Goal: Information Seeking & Learning: Check status

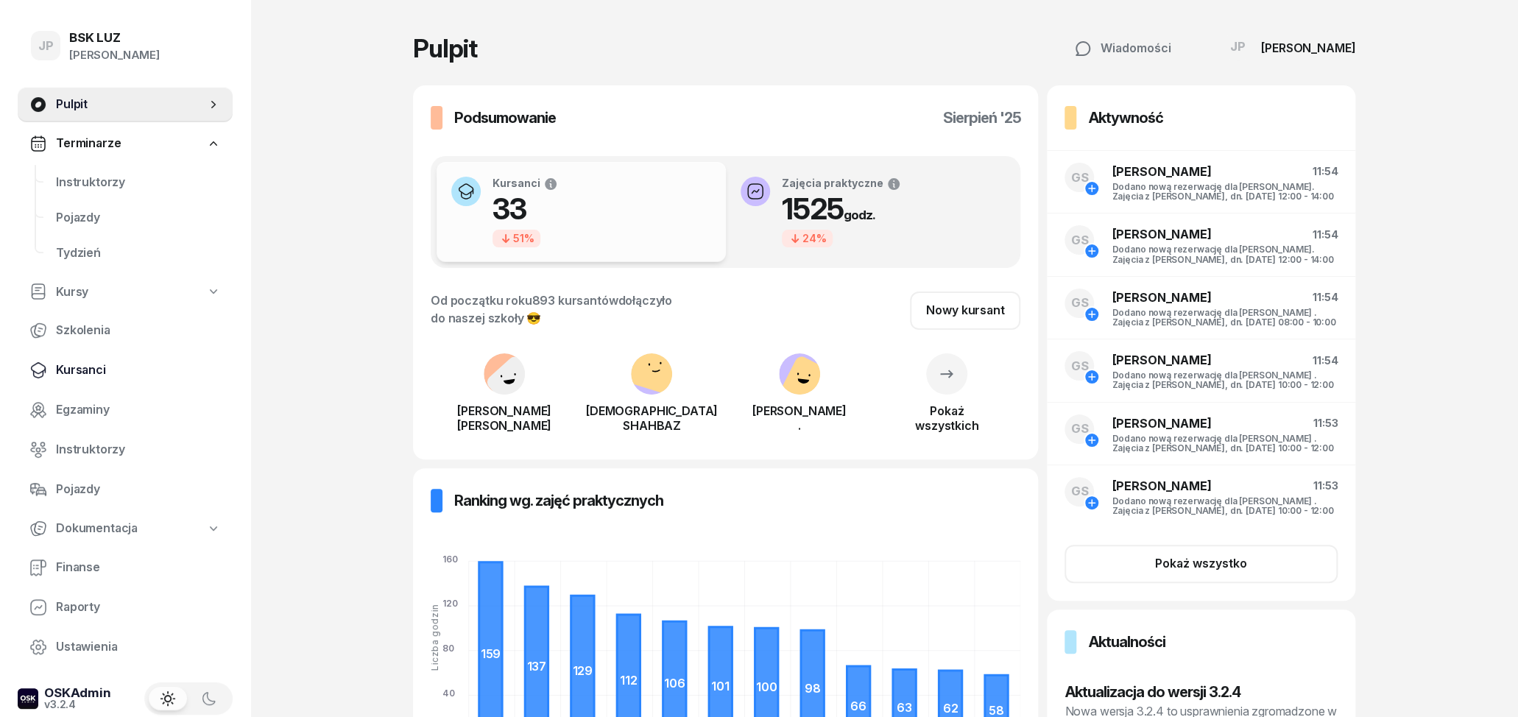
click at [88, 364] on span "Kursanci" at bounding box center [138, 370] width 165 height 19
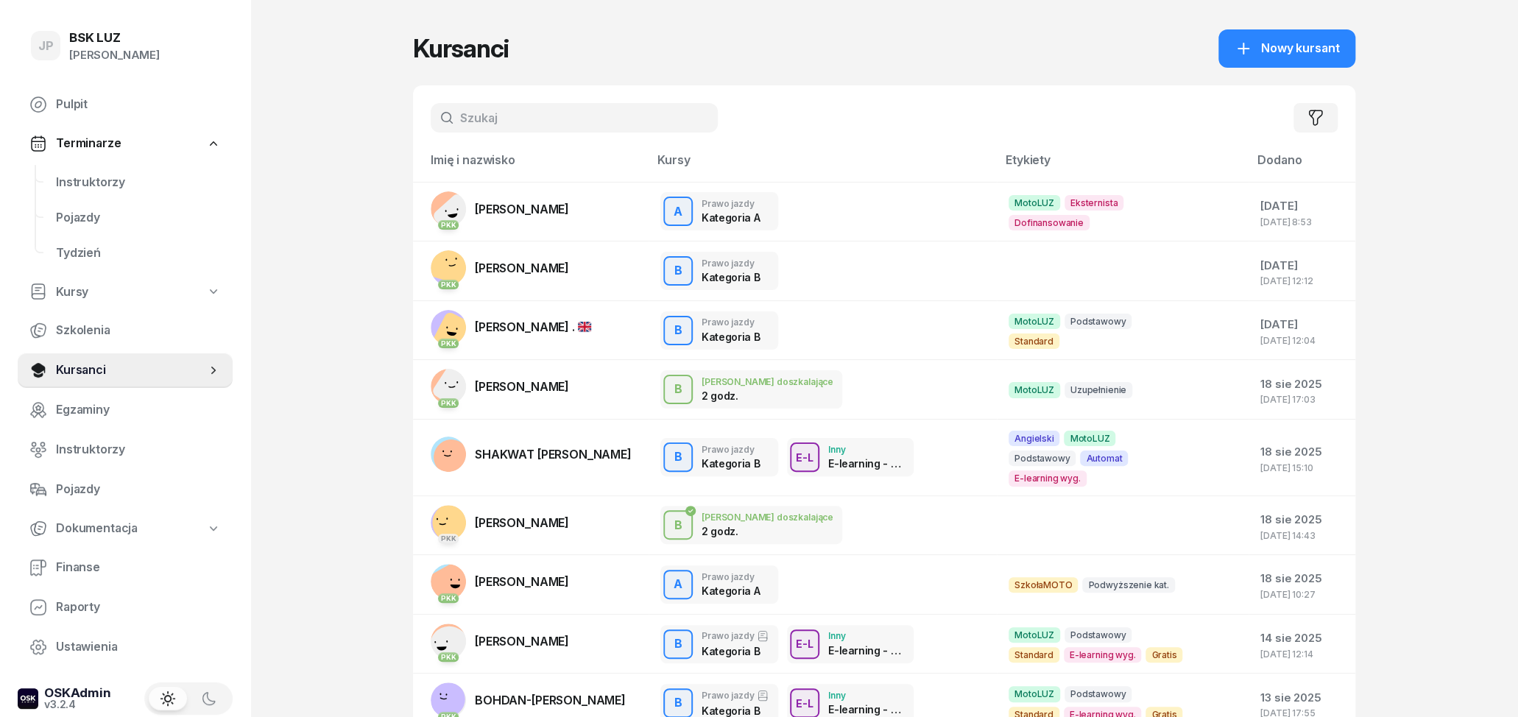
click at [496, 124] on input "text" at bounding box center [574, 117] width 287 height 29
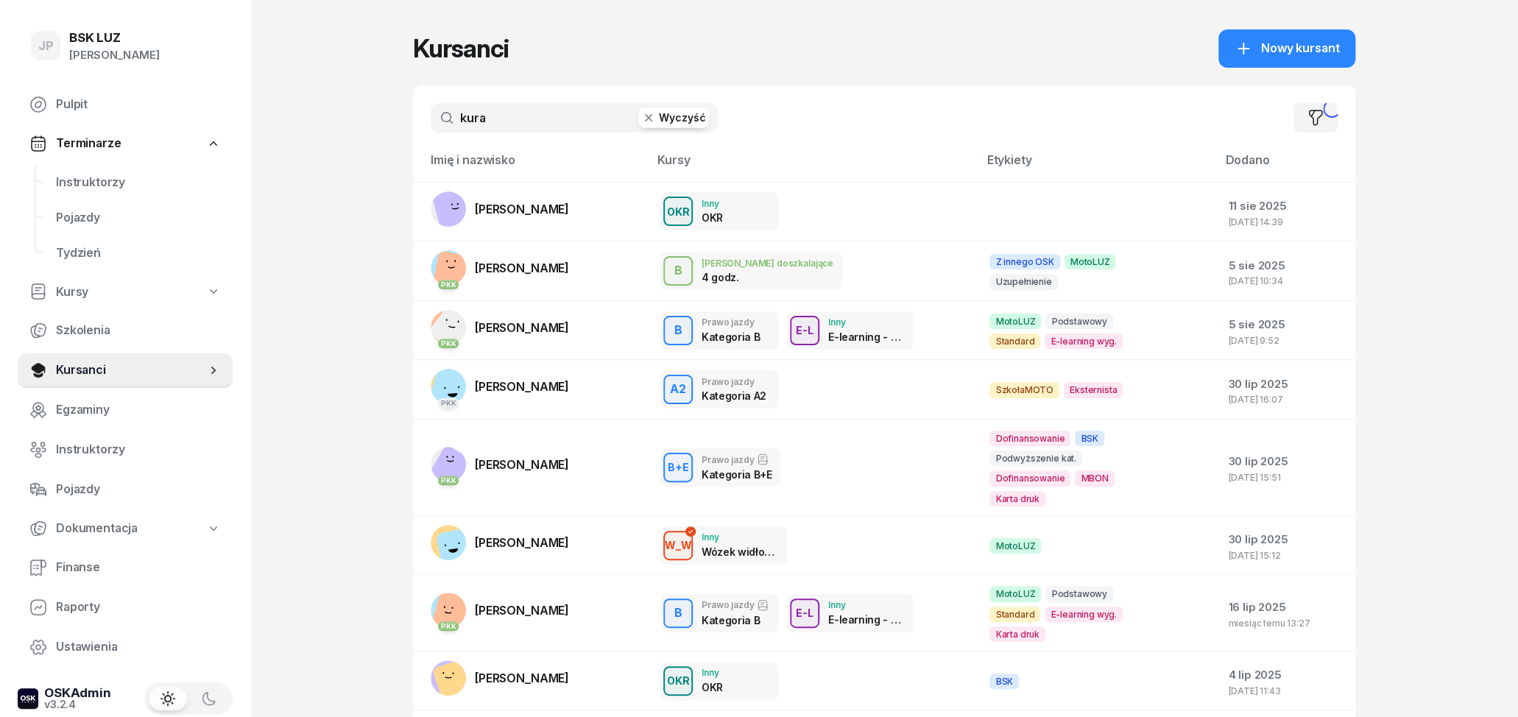
type input "kura"
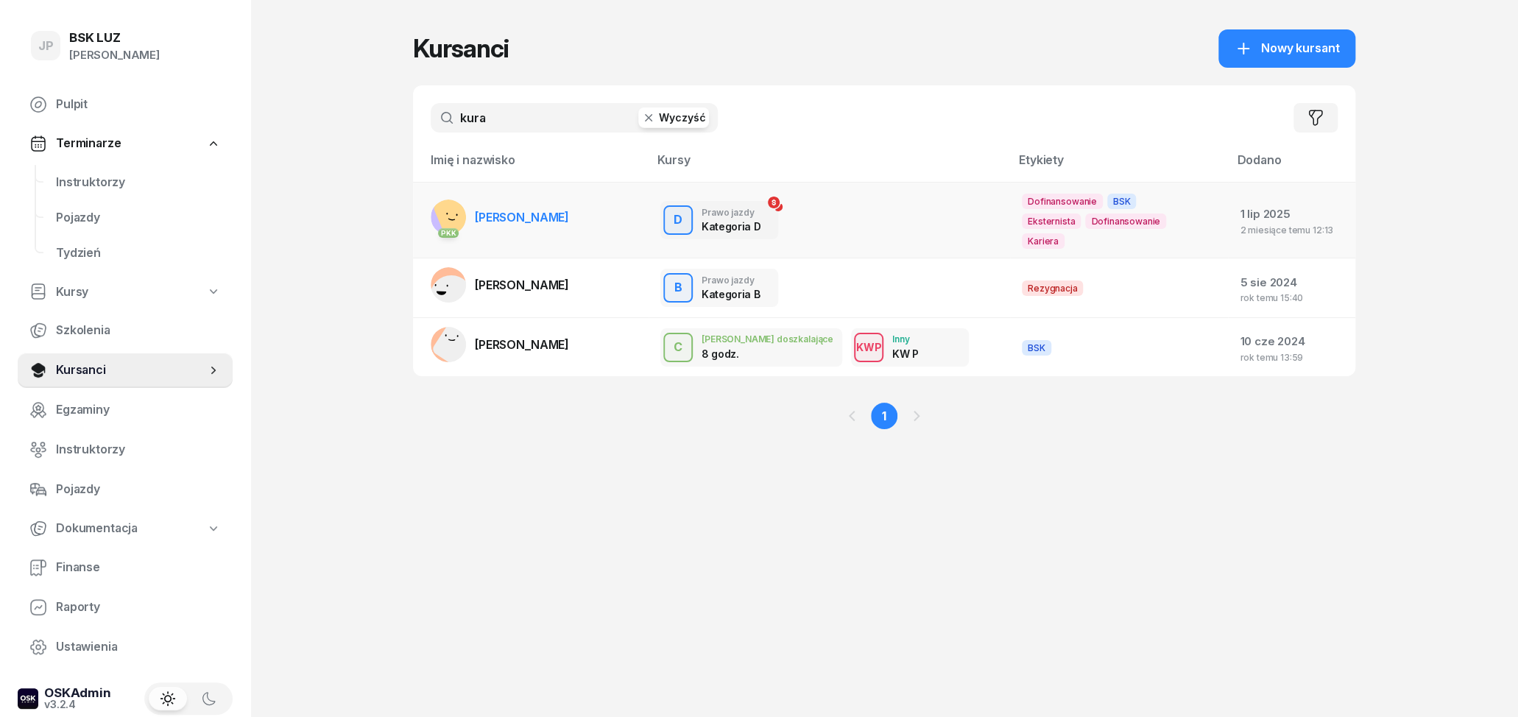
click at [604, 211] on td "PKK [PERSON_NAME]" at bounding box center [531, 220] width 236 height 77
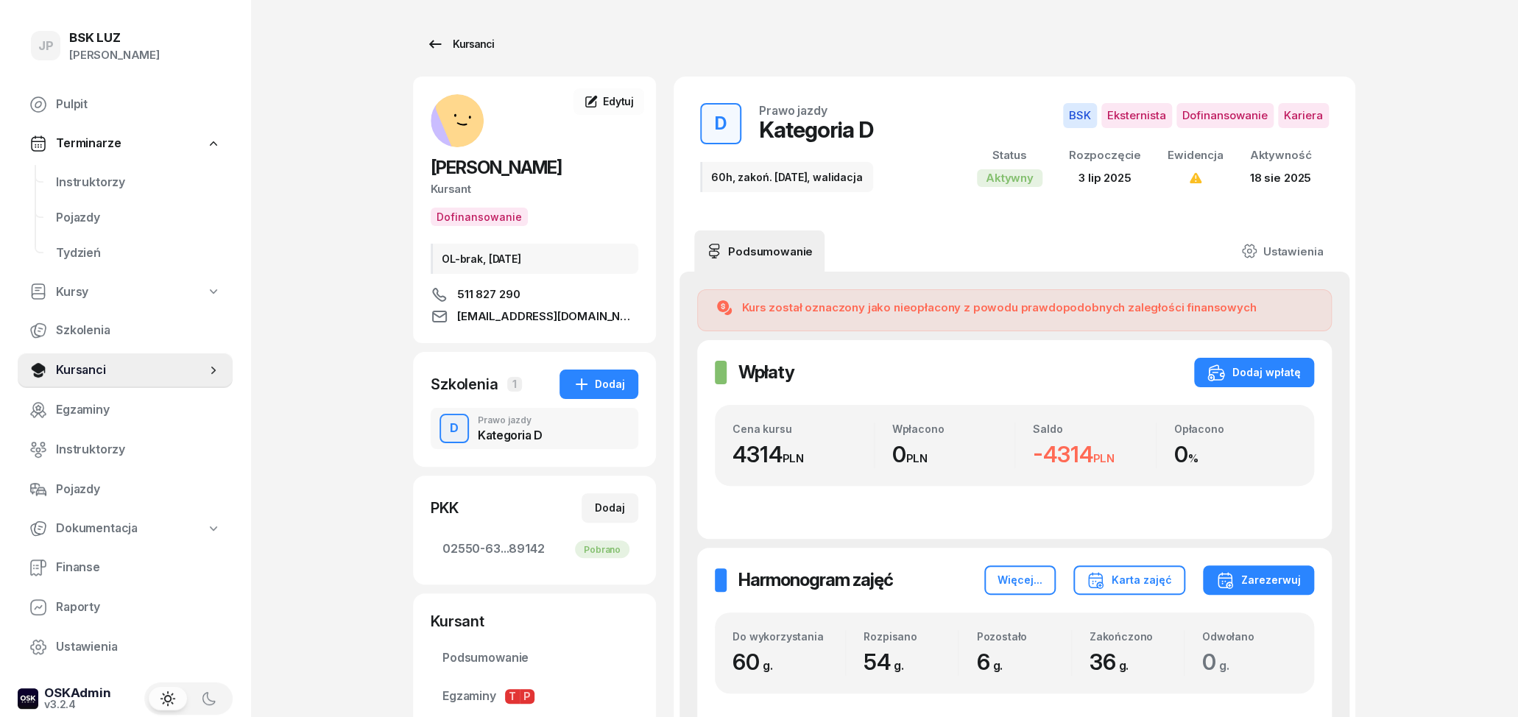
click at [444, 41] on div "Kursanci" at bounding box center [460, 44] width 68 height 18
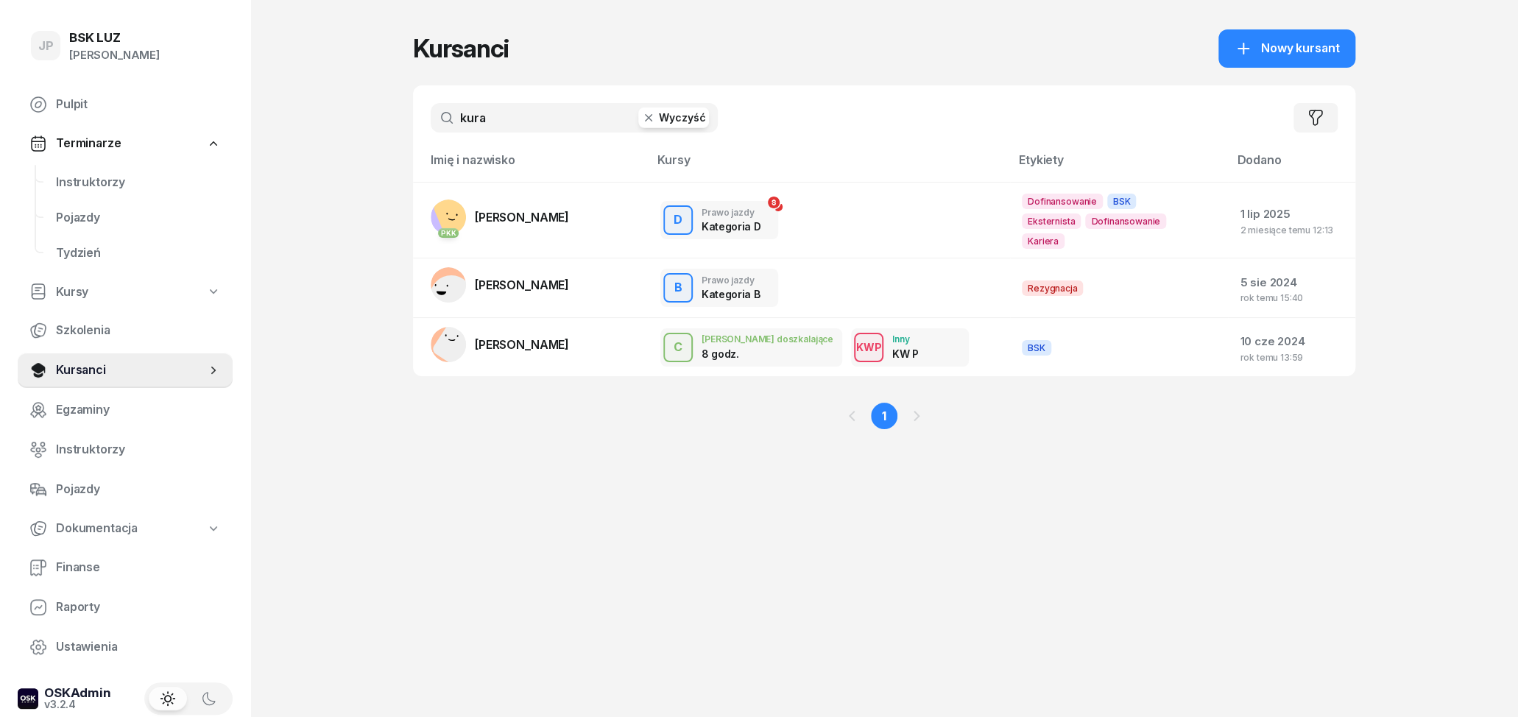
drag, startPoint x: 517, startPoint y: 124, endPoint x: 384, endPoint y: 121, distance: 133.3
click at [431, 121] on input "kura" at bounding box center [574, 117] width 287 height 29
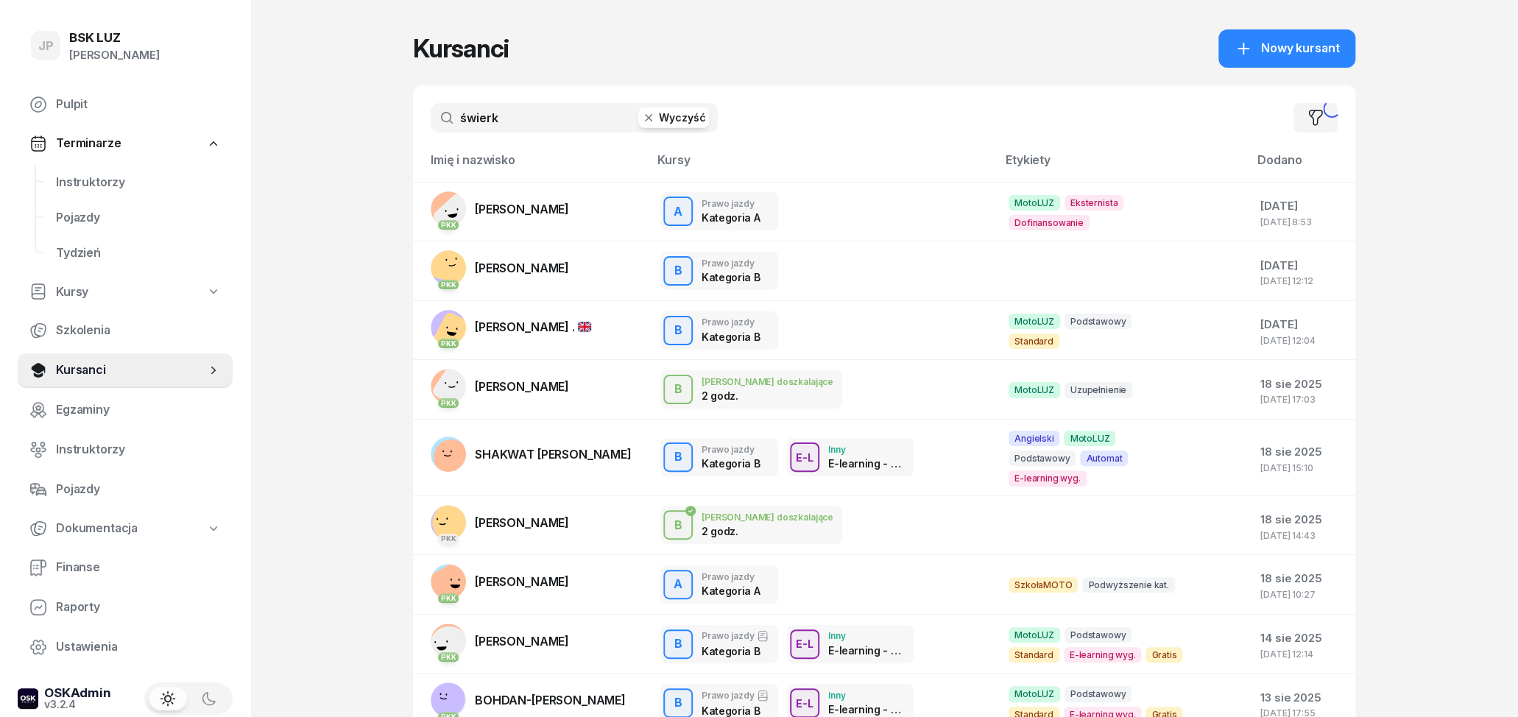
type input "świerk"
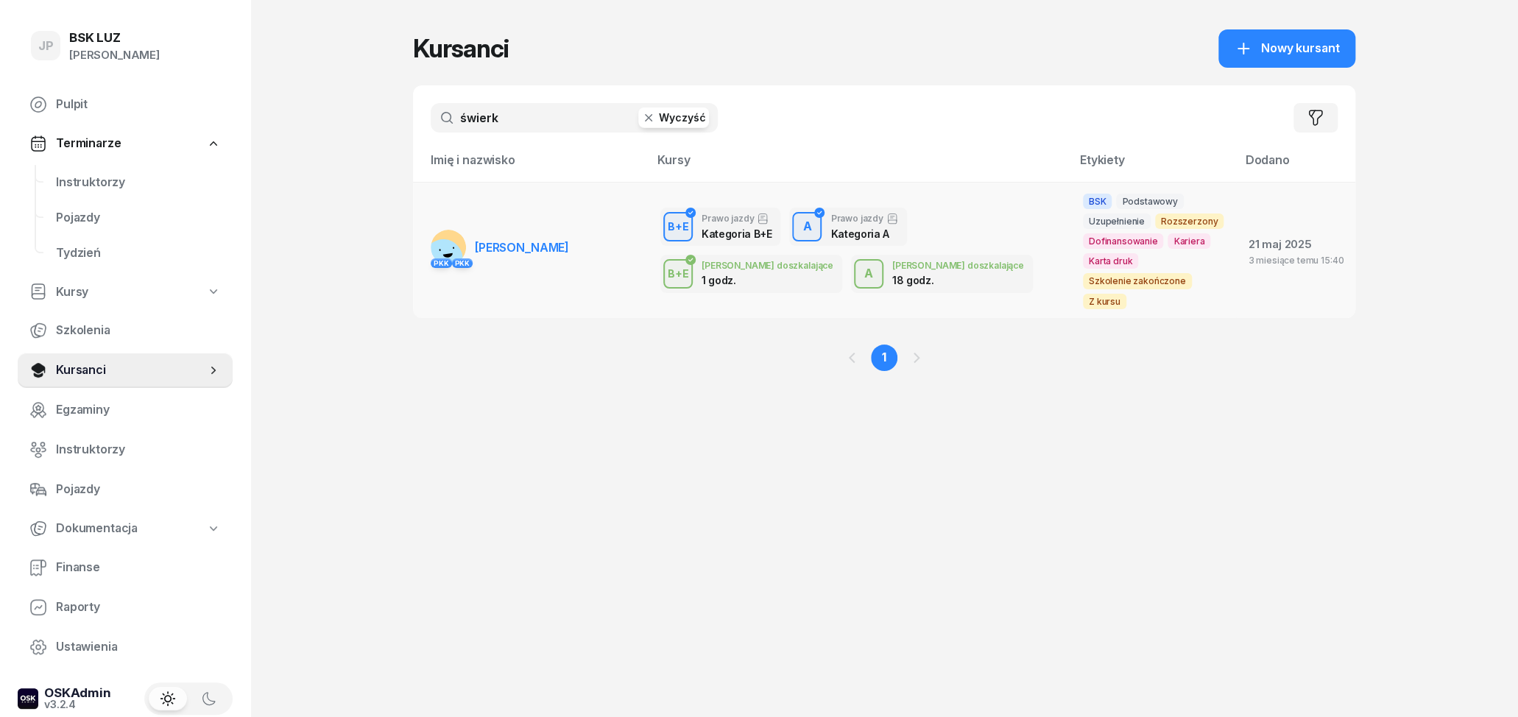
click at [512, 230] on link "PKK PKK [GEOGRAPHIC_DATA][PERSON_NAME]" at bounding box center [500, 247] width 138 height 35
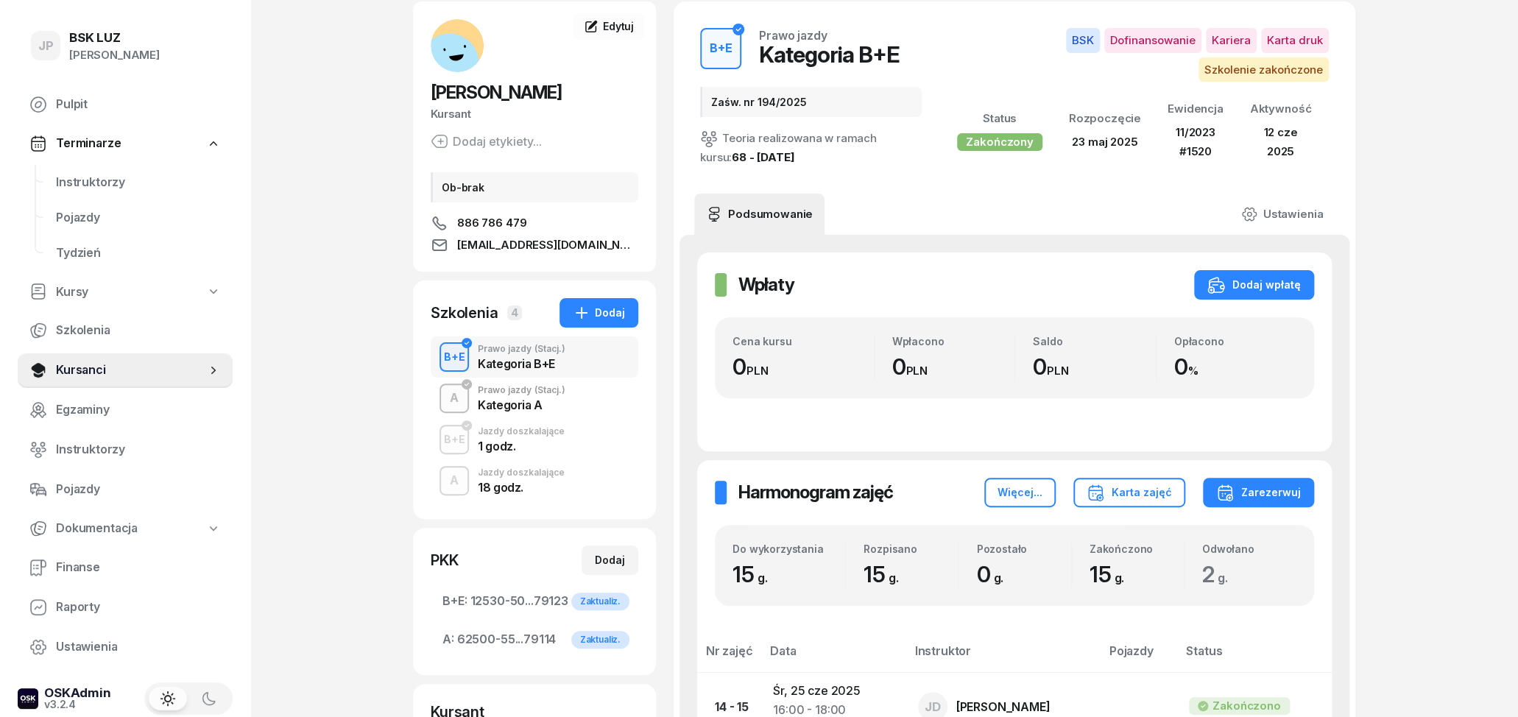
scroll to position [77, 0]
click at [576, 392] on div "A Prawo jazdy (Stacj.) Kategoria A" at bounding box center [535, 396] width 208 height 41
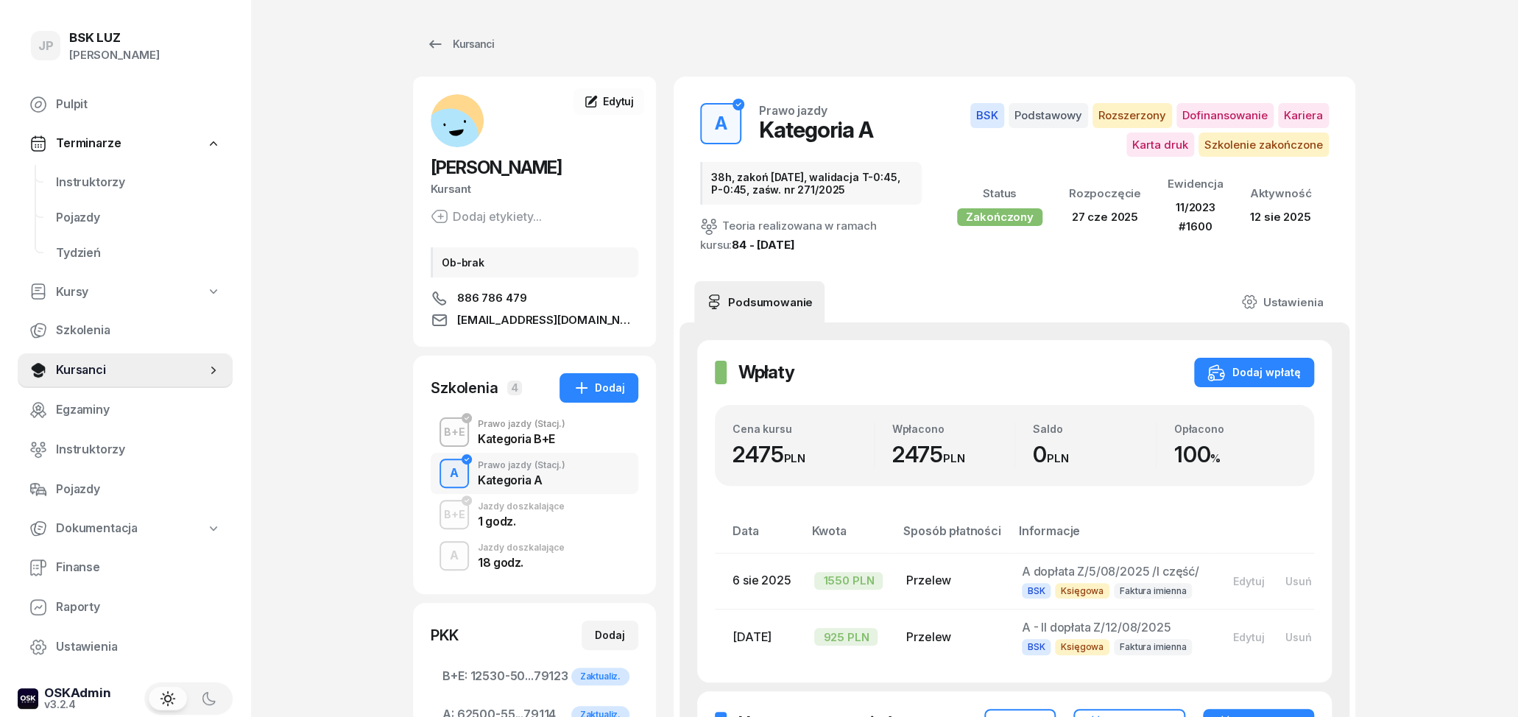
click at [476, 426] on div "B+E Prawo jazdy (Stacj.) Kategoria B+E" at bounding box center [535, 431] width 208 height 41
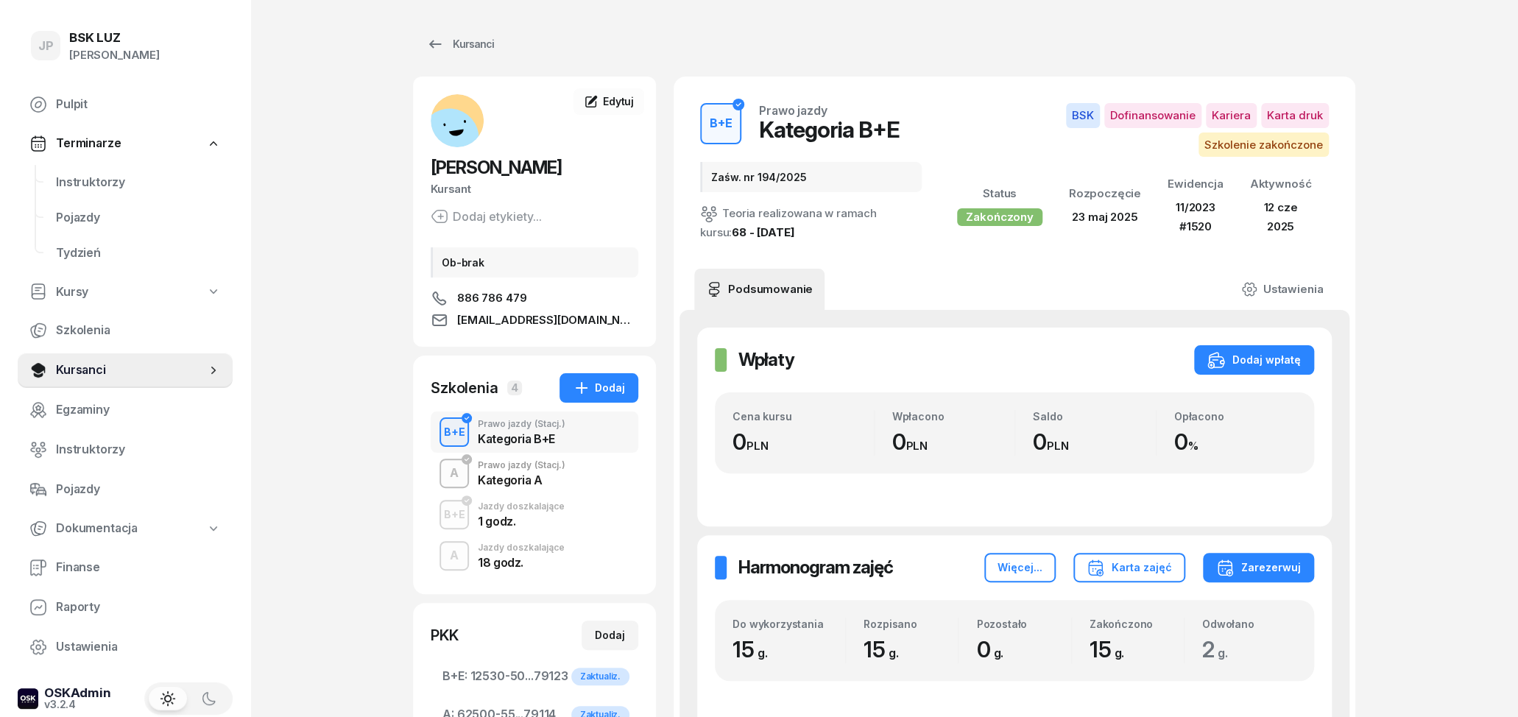
click at [509, 477] on div "Kategoria A" at bounding box center [522, 480] width 88 height 12
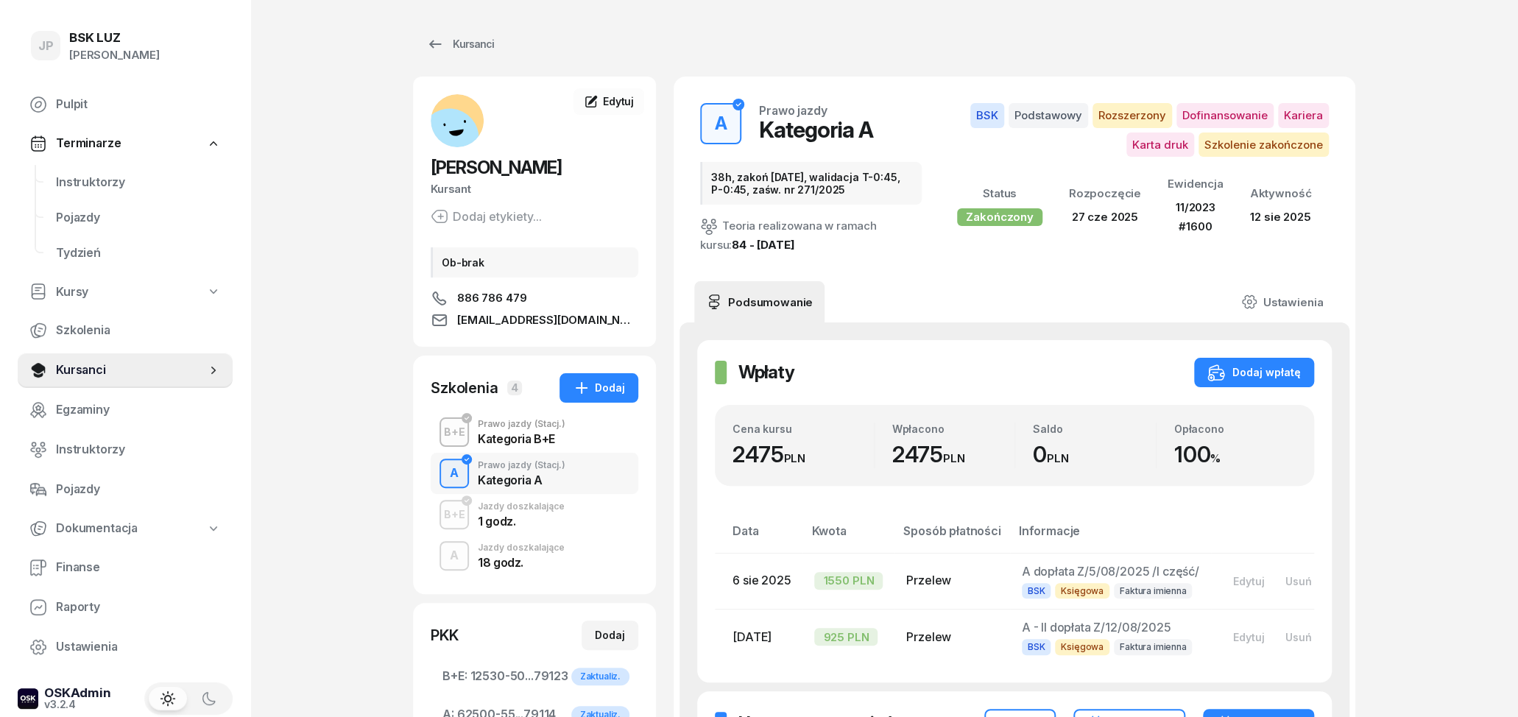
click at [518, 506] on div "Jazdy doszkalające" at bounding box center [521, 506] width 87 height 9
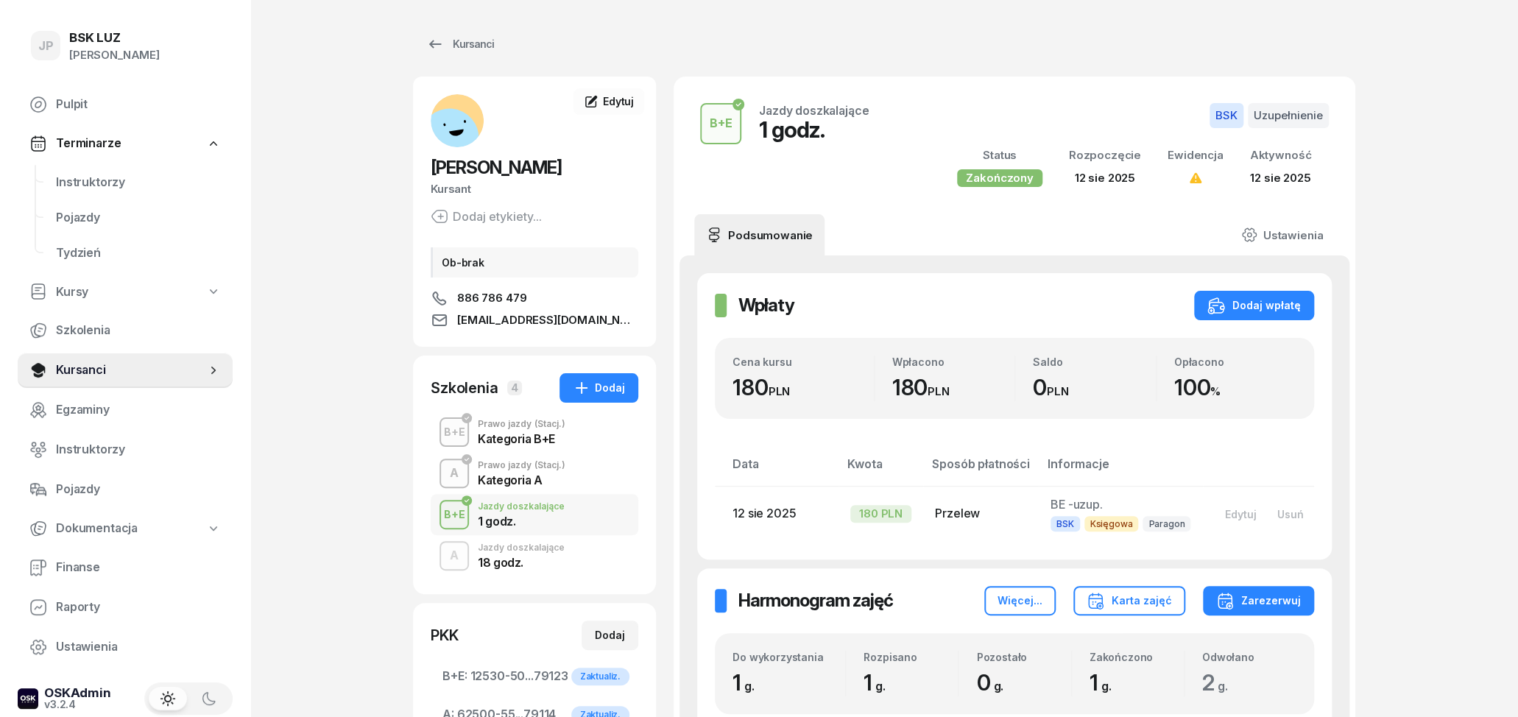
click at [512, 466] on div "Prawo jazdy (Stacj.)" at bounding box center [522, 465] width 88 height 9
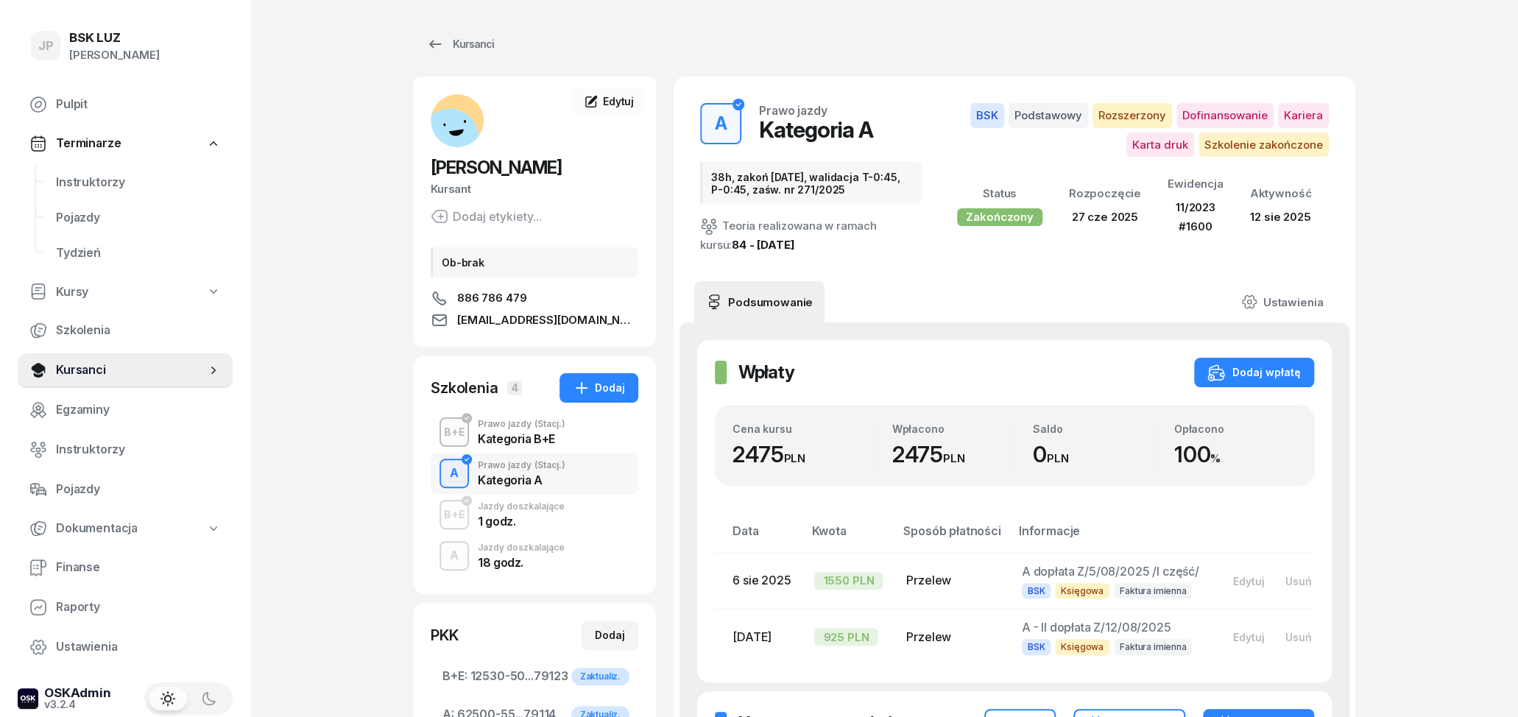
click at [513, 431] on div "Kategoria B+E" at bounding box center [522, 436] width 88 height 16
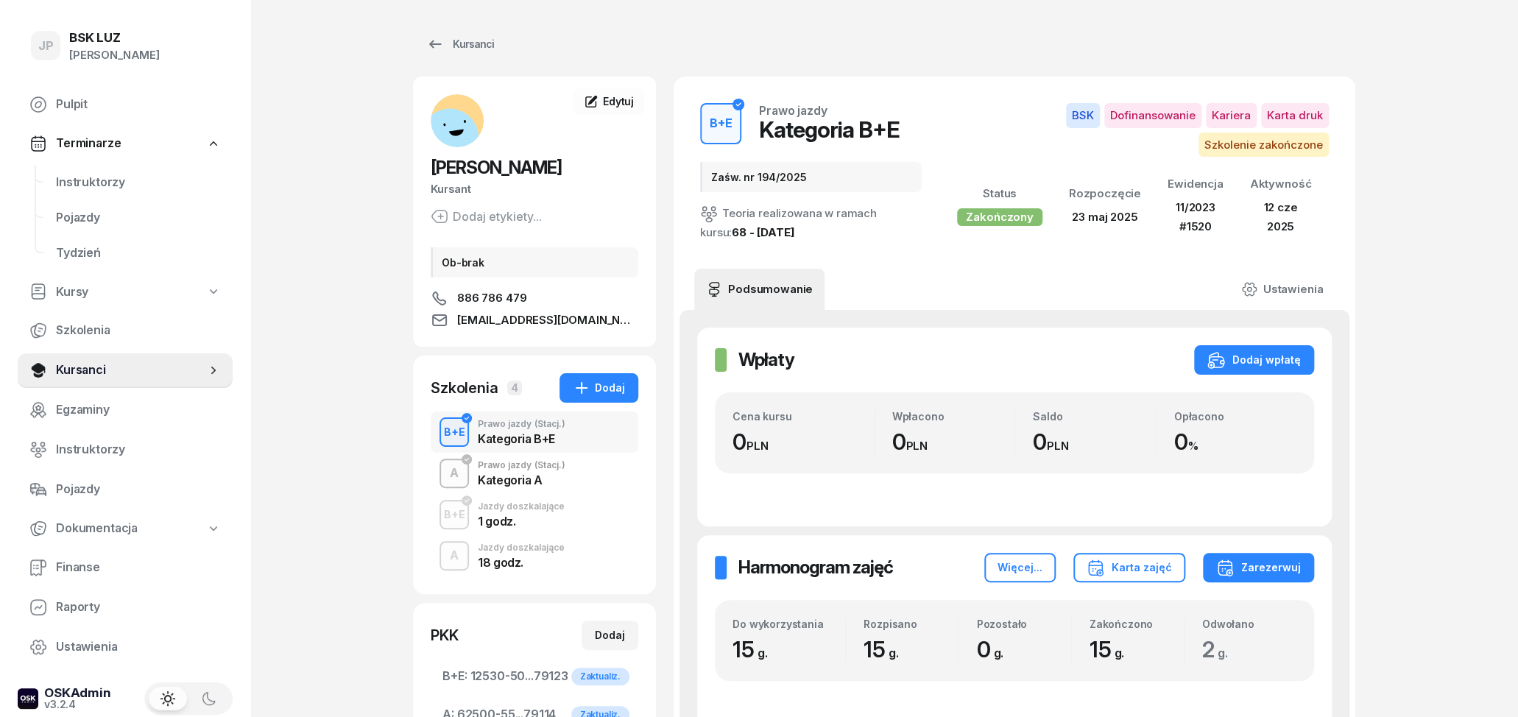
click at [489, 462] on div "Prawo jazdy (Stacj.)" at bounding box center [522, 465] width 88 height 9
